Goal: Task Accomplishment & Management: Complete application form

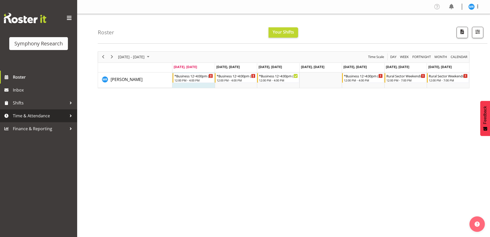
click at [24, 116] on span "Time & Attendance" at bounding box center [40, 116] width 54 height 8
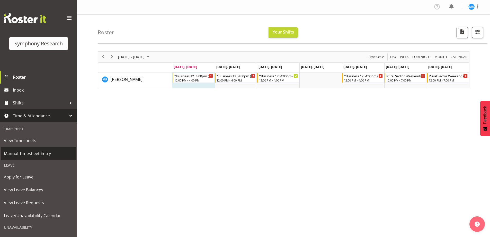
click at [33, 154] on span "Manual Timesheet Entry" at bounding box center [38, 153] width 69 height 8
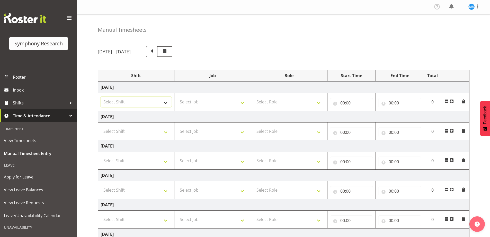
click at [167, 104] on select "Select Shift !!Weekend Residential (Roster IT Shift Label) *Business 9/10am ~ 4…" at bounding box center [136, 102] width 71 height 10
select select "81561"
click at [101, 97] on select "Select Shift !!Weekend Residential (Roster IT Shift Label) *Business 9/10am ~ 4…" at bounding box center [136, 102] width 71 height 10
click at [452, 101] on span at bounding box center [452, 101] width 4 height 4
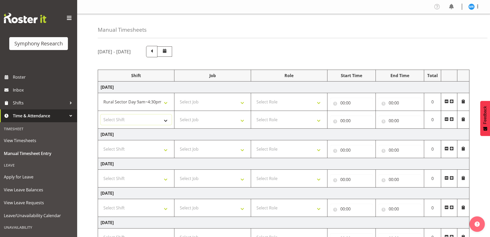
click at [166, 118] on select "Select Shift !!Weekend Residential (Roster IT Shift Label) *Business 9/10am ~ 4…" at bounding box center [136, 119] width 71 height 10
select select "81561"
click at [101, 114] on select "Select Shift !!Weekend Residential (Roster IT Shift Label) *Business 9/10am ~ 4…" at bounding box center [136, 119] width 71 height 10
click at [243, 100] on select "Select Job 550060 IF Admin 553492 World Poll Aus Wave 2 Main 2025 553493 World …" at bounding box center [212, 102] width 71 height 10
select select "10587"
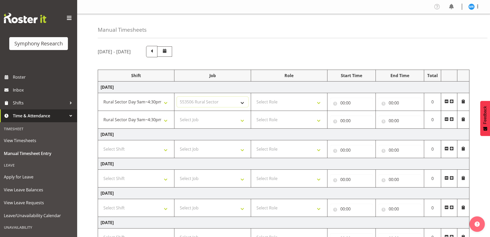
click at [177, 97] on select "Select Job 550060 IF Admin 553492 World Poll Aus Wave 2 Main 2025 553493 World …" at bounding box center [212, 102] width 71 height 10
click at [245, 127] on td "Select Job 550060 IF Admin 553492 World Poll Aus Wave 2 Main 2025 553493 World …" at bounding box center [213, 120] width 76 height 18
click at [238, 125] on select "Select Job 550060 IF Admin 553492 World Poll Aus Wave 2 Main 2025 553493 World …" at bounding box center [212, 119] width 71 height 10
select select "10587"
click at [177, 114] on select "Select Job 550060 IF Admin 553492 World Poll Aus Wave 2 Main 2025 553493 World …" at bounding box center [212, 119] width 71 height 10
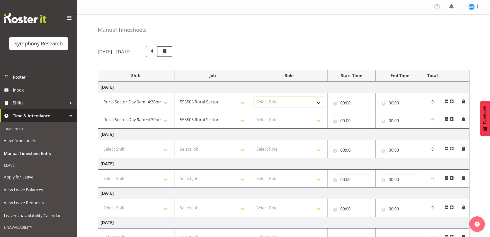
click at [318, 105] on select "Select Role Briefing Interviewing" at bounding box center [289, 102] width 71 height 10
select select "297"
click at [254, 97] on select "Select Role Briefing Interviewing" at bounding box center [289, 102] width 71 height 10
click at [320, 122] on select "Select Role Briefing Interviewing" at bounding box center [289, 119] width 71 height 10
select select "47"
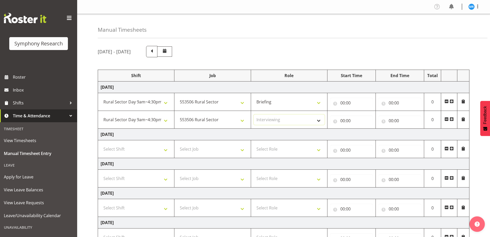
click at [254, 114] on select "Select Role Briefing Interviewing" at bounding box center [289, 119] width 71 height 10
click at [349, 103] on input "00:00" at bounding box center [351, 103] width 43 height 10
click at [364, 117] on select "00 01 02 03 04 05 06 07 08 09 10 11 12 13 14 15 16 17 18 19 20 21 22 23" at bounding box center [366, 116] width 12 height 10
select select "12"
click at [360, 111] on select "00 01 02 03 04 05 06 07 08 09 10 11 12 13 14 15 16 17 18 19 20 21 22 23" at bounding box center [366, 116] width 12 height 10
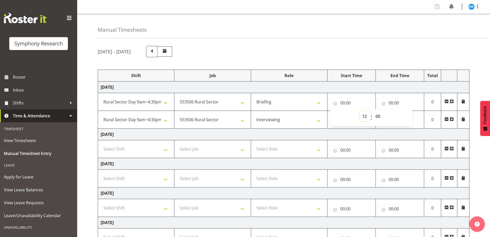
type input "12:00"
drag, startPoint x: 416, startPoint y: 47, endPoint x: 403, endPoint y: 76, distance: 31.2
click at [415, 48] on div "[DATE] - [DATE]" at bounding box center [284, 51] width 372 height 11
click at [388, 102] on input "00:00" at bounding box center [400, 103] width 43 height 10
click at [411, 116] on select "00 01 02 03 04 05 06 07 08 09 10 11 12 13 14 15 16 17 18 19 20 21 22 23" at bounding box center [414, 116] width 12 height 10
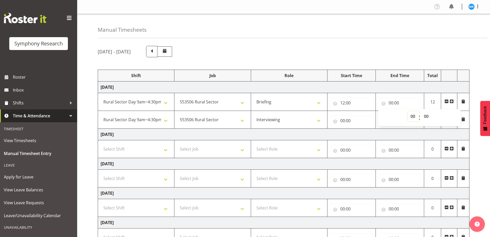
select select "12"
click at [408, 111] on select "00 01 02 03 04 05 06 07 08 09 10 11 12 13 14 15 16 17 18 19 20 21 22 23" at bounding box center [414, 116] width 12 height 10
type input "12:00"
click at [428, 53] on div "[DATE] - [DATE]" at bounding box center [284, 51] width 372 height 11
click at [399, 101] on input "12:00" at bounding box center [400, 103] width 43 height 10
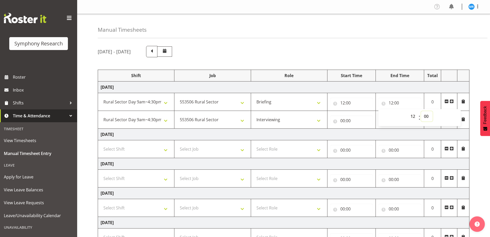
click at [428, 115] on select "00 01 02 03 04 05 06 07 08 09 10 11 12 13 14 15 16 17 18 19 20 21 22 23 24 25 2…" at bounding box center [427, 116] width 12 height 10
select select "5"
click at [421, 111] on select "00 01 02 03 04 05 06 07 08 09 10 11 12 13 14 15 16 17 18 19 20 21 22 23 24 25 2…" at bounding box center [427, 116] width 12 height 10
type input "12:05"
click at [386, 45] on div "[DATE] - [DATE] Shift Job Role Start Time End Time Total [DATE] !!Weekend Resid…" at bounding box center [294, 187] width 393 height 291
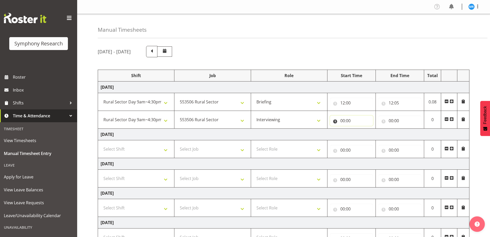
click at [342, 121] on input "00:00" at bounding box center [351, 120] width 43 height 10
click at [365, 135] on select "00 01 02 03 04 05 06 07 08 09 10 11 12 13 14 15 16 17 18 19 20 21 22 23" at bounding box center [366, 134] width 12 height 10
select select "12"
click at [360, 129] on select "00 01 02 03 04 05 06 07 08 09 10 11 12 13 14 15 16 17 18 19 20 21 22 23" at bounding box center [366, 134] width 12 height 10
type input "12:00"
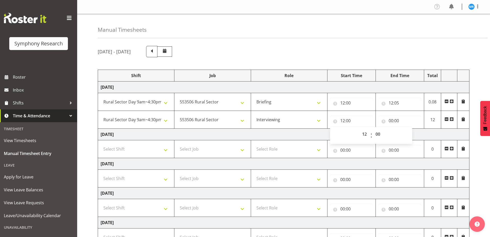
click at [368, 43] on div "[DATE] - [DATE] Shift Job Role Start Time End Time Total [DATE] !!Weekend Resid…" at bounding box center [294, 187] width 393 height 291
click at [351, 120] on input "12:00" at bounding box center [351, 120] width 43 height 10
click at [380, 132] on select "00 01 02 03 04 05 06 07 08 09 10 11 12 13 14 15 16 17 18 19 20 21 22 23 24 25 2…" at bounding box center [379, 134] width 12 height 10
select select "5"
click at [373, 129] on select "00 01 02 03 04 05 06 07 08 09 10 11 12 13 14 15 16 17 18 19 20 21 22 23 24 25 2…" at bounding box center [379, 134] width 12 height 10
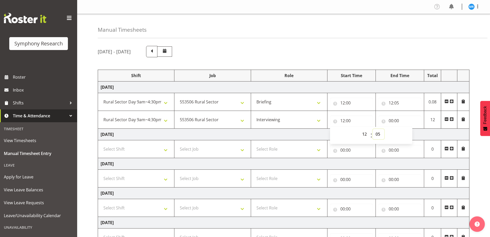
type input "12:05"
click at [371, 44] on div "[DATE] - [DATE] Shift Job Role Start Time End Time Total [DATE] !!Weekend Resid…" at bounding box center [294, 187] width 393 height 291
click at [392, 120] on input "00:00" at bounding box center [400, 120] width 43 height 10
click at [411, 134] on select "00 01 02 03 04 05 06 07 08 09 10 11 12 13 14 15 16 17 18 19 20 21 22 23" at bounding box center [414, 134] width 12 height 10
select select "16"
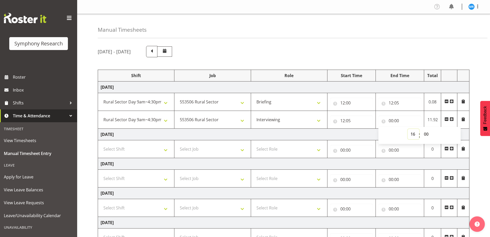
click at [408, 129] on select "00 01 02 03 04 05 06 07 08 09 10 11 12 13 14 15 16 17 18 19 20 21 22 23" at bounding box center [414, 134] width 12 height 10
type input "16:00"
click at [344, 56] on div "[DATE] - [DATE]" at bounding box center [284, 51] width 372 height 11
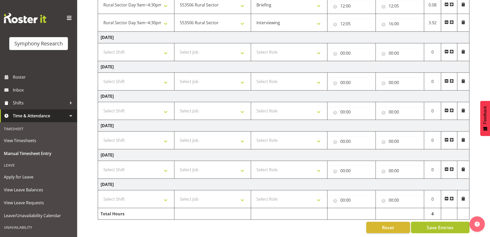
click at [435, 224] on span "Save Entries" at bounding box center [440, 227] width 27 height 7
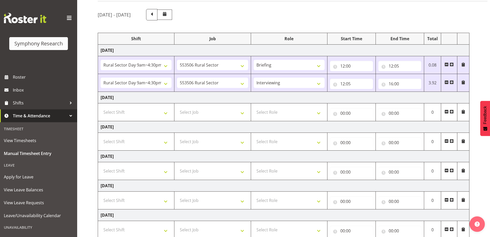
scroll to position [0, 0]
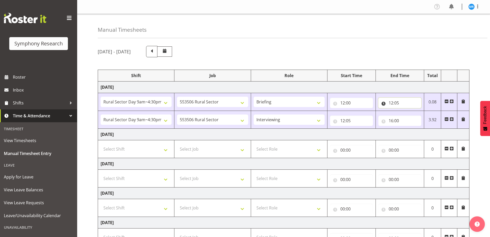
click at [401, 103] on input "12:05" at bounding box center [400, 103] width 43 height 10
click at [431, 116] on select "00 01 02 03 04 05 06 07 08 09 10 11 12 13 14 15 16 17 18 19 20 21 22 23 24 25 2…" at bounding box center [427, 116] width 12 height 10
select select "8"
click at [421, 111] on select "00 01 02 03 04 05 06 07 08 09 10 11 12 13 14 15 16 17 18 19 20 21 22 23 24 25 2…" at bounding box center [427, 116] width 12 height 10
type input "12:08"
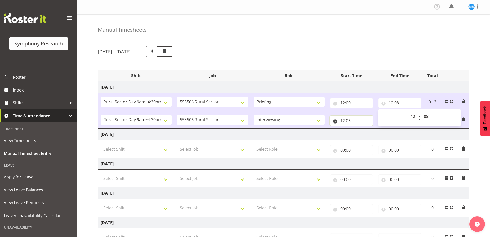
click at [350, 119] on input "12:05" at bounding box center [351, 120] width 43 height 10
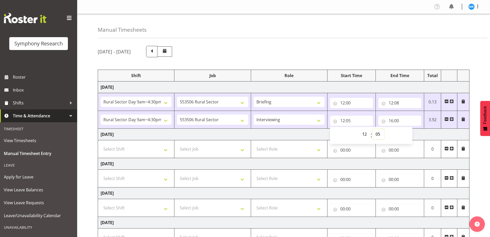
click at [379, 131] on select "00 01 02 03 04 05 06 07 08 09 10 11 12 13 14 15 16 17 18 19 20 21 22 23 24 25 2…" at bounding box center [379, 134] width 12 height 10
select select "8"
click at [373, 129] on select "00 01 02 03 04 05 06 07 08 09 10 11 12 13 14 15 16 17 18 19 20 21 22 23 24 25 2…" at bounding box center [379, 134] width 12 height 10
type input "12:08"
click at [485, 153] on div "[DATE] - [DATE] Shift Job Role Start Time End Time Total [DATE] !!Weekend Resid…" at bounding box center [294, 187] width 393 height 291
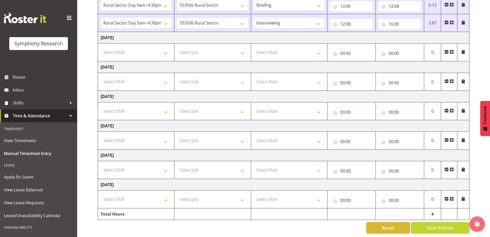
scroll to position [101, 0]
click at [430, 224] on span "Save Entries" at bounding box center [440, 227] width 27 height 7
